Goal: Navigation & Orientation: Find specific page/section

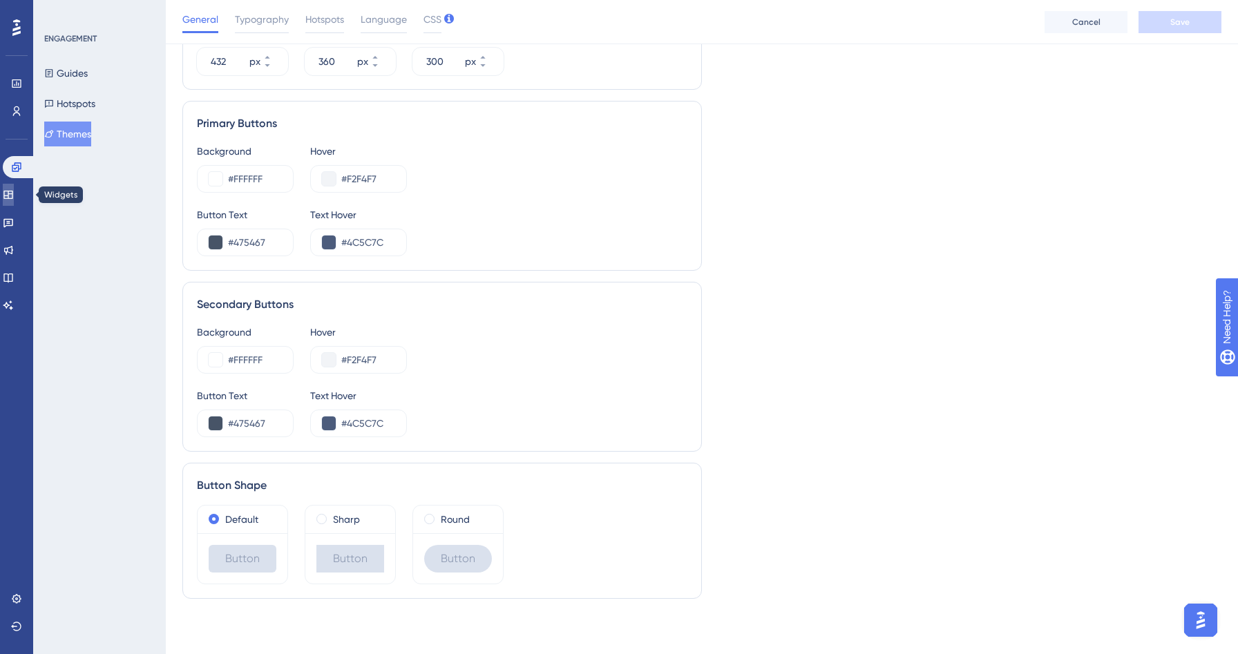
click at [14, 200] on icon at bounding box center [8, 194] width 11 height 11
click at [3, 196] on link at bounding box center [8, 195] width 11 height 22
click at [14, 200] on link at bounding box center [8, 195] width 11 height 22
click at [59, 184] on div "ENGAGEMENT Guides Hotspots Themes" at bounding box center [99, 327] width 133 height 654
click at [13, 222] on icon at bounding box center [8, 222] width 11 height 11
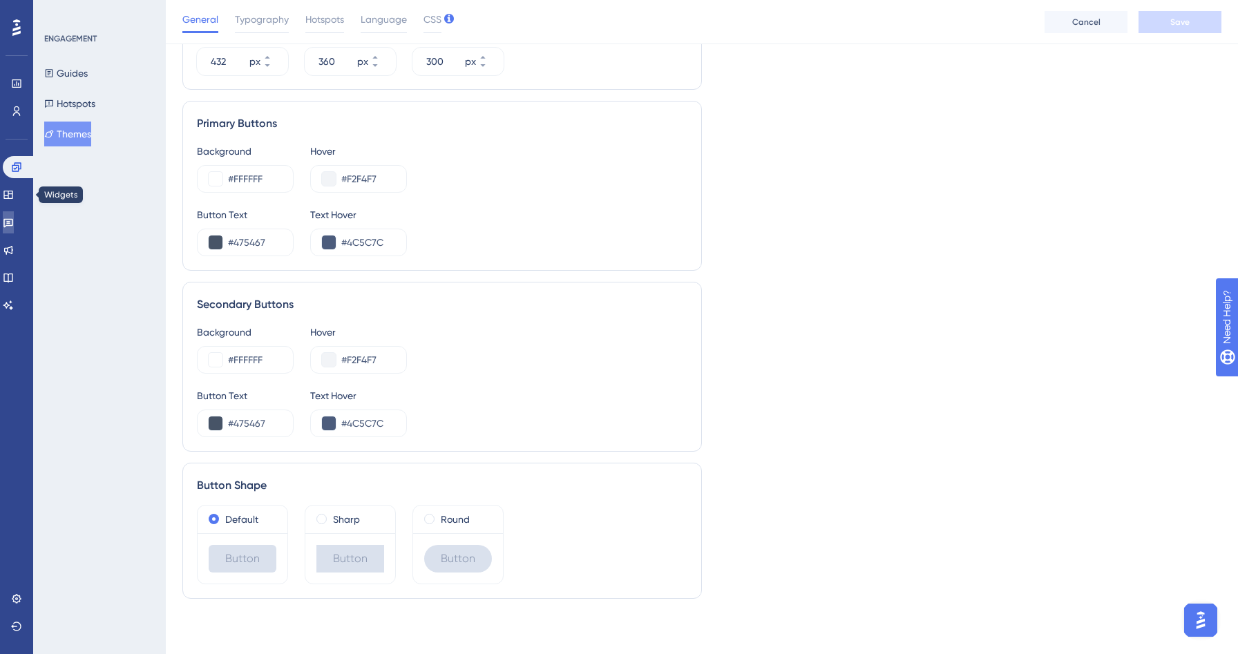
click at [13, 225] on icon at bounding box center [8, 223] width 10 height 9
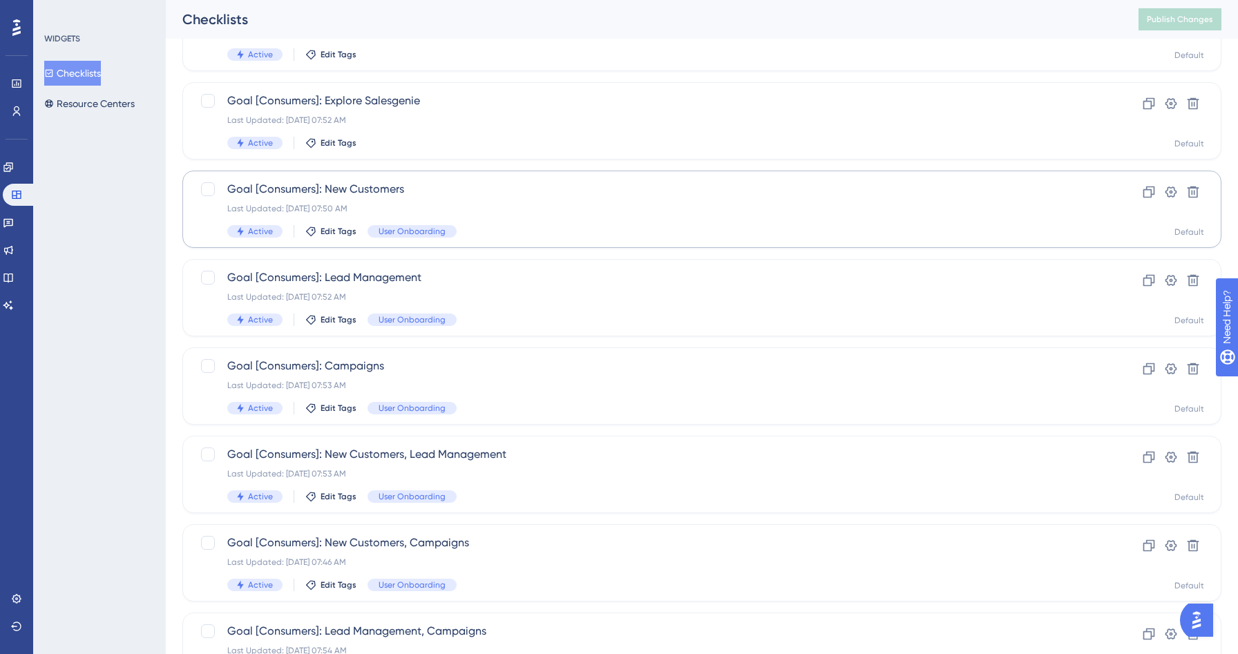
scroll to position [70, 0]
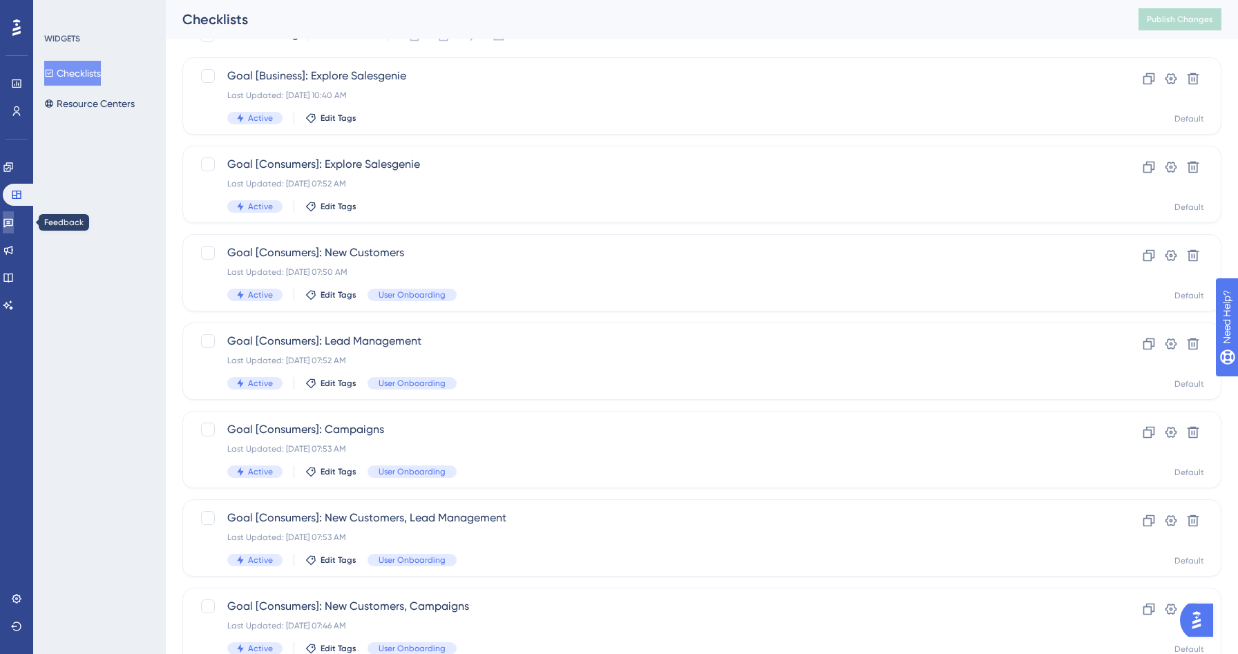
click at [14, 227] on link at bounding box center [8, 222] width 11 height 22
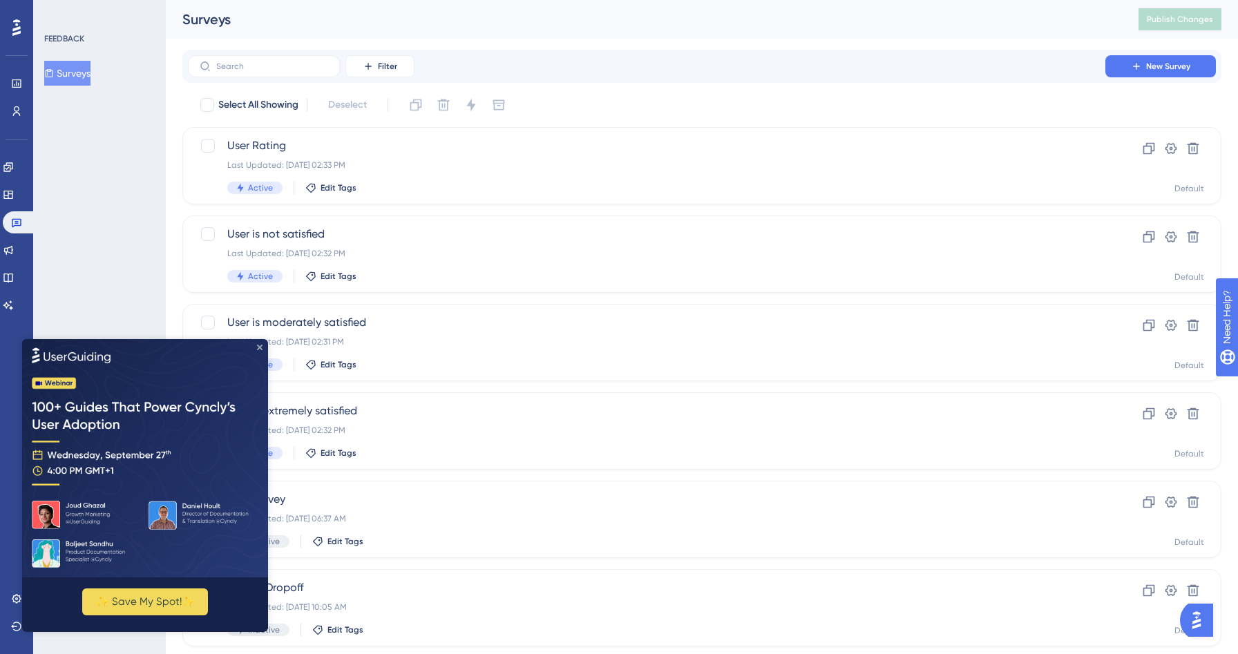
click at [260, 348] on icon "Close Preview" at bounding box center [260, 347] width 6 height 6
